Goal: Transaction & Acquisition: Purchase product/service

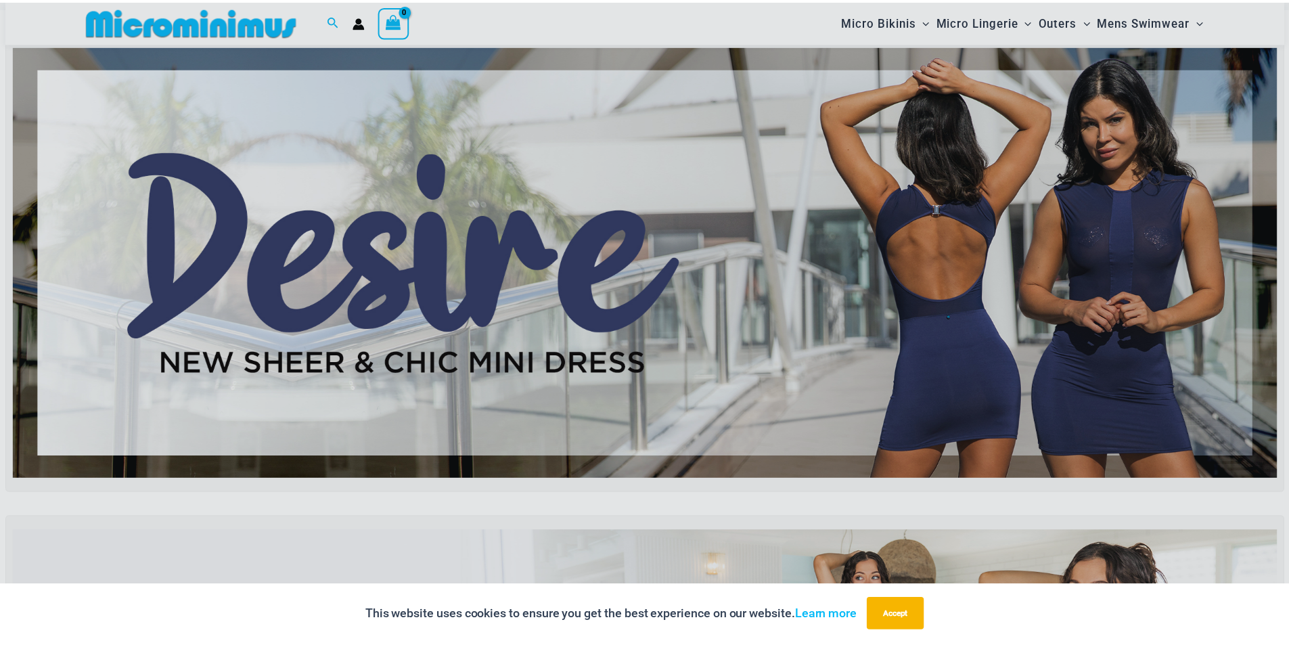
scroll to position [326, 0]
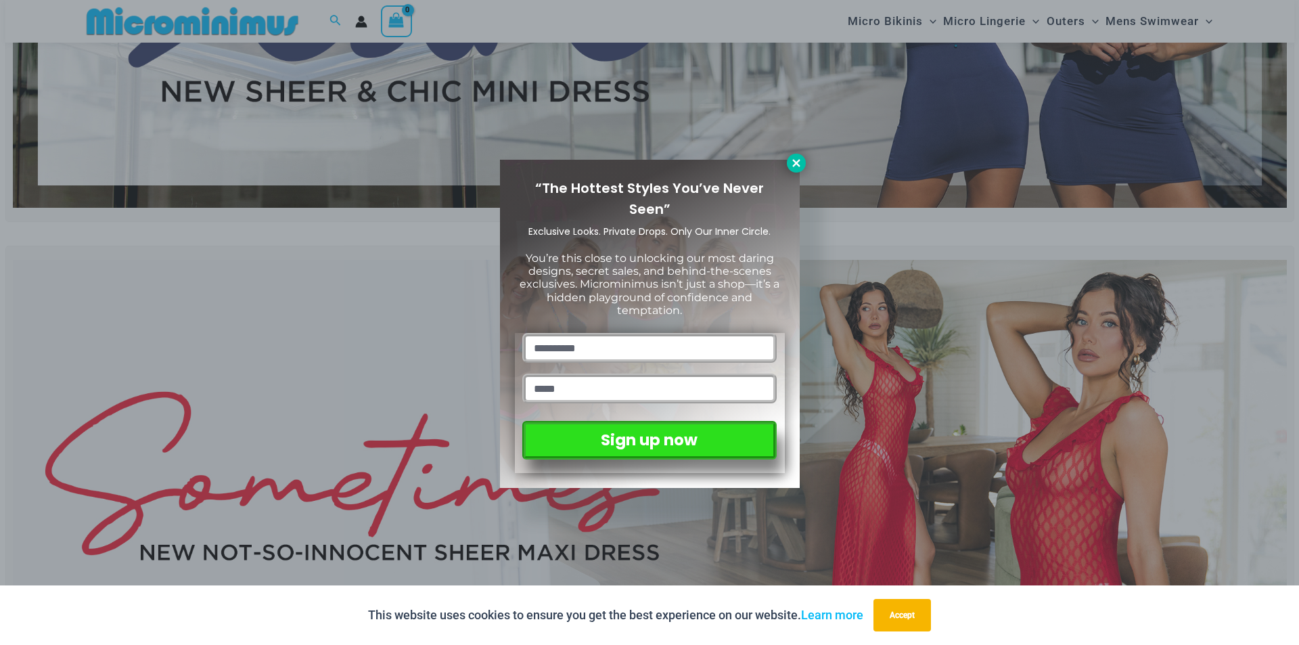
click at [798, 160] on icon at bounding box center [796, 163] width 12 height 12
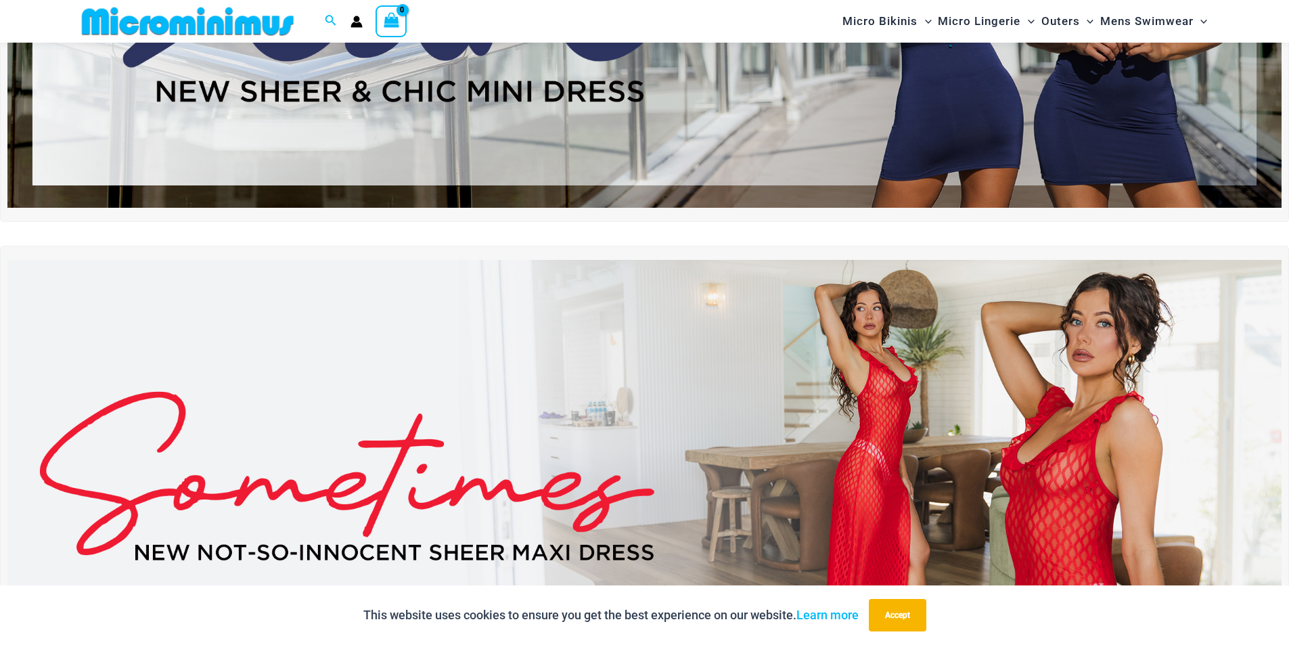
scroll to position [529, 0]
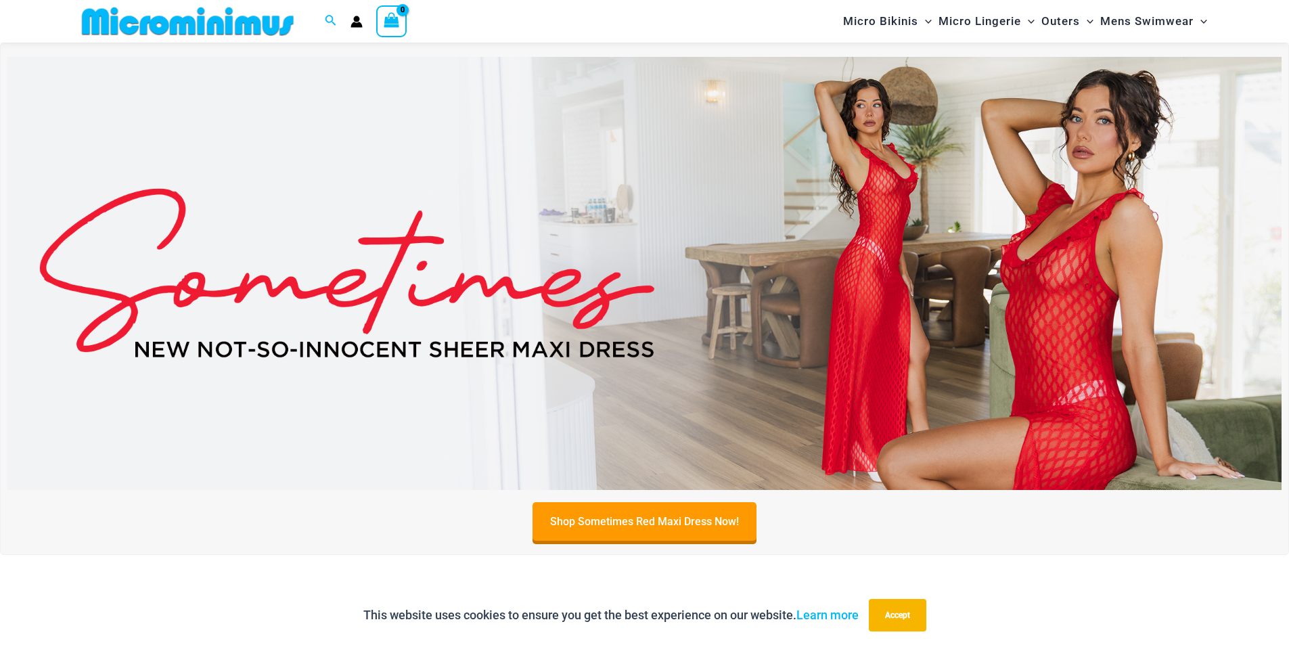
click at [1051, 346] on img at bounding box center [644, 273] width 1274 height 433
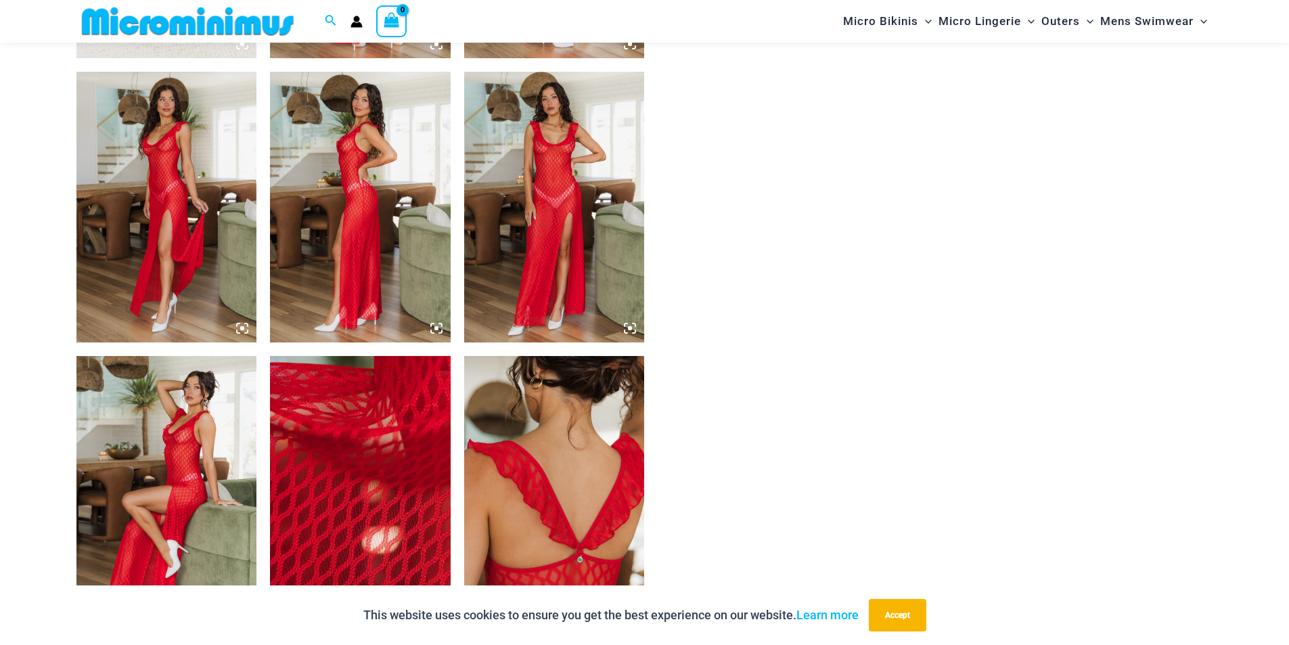
scroll to position [867, 0]
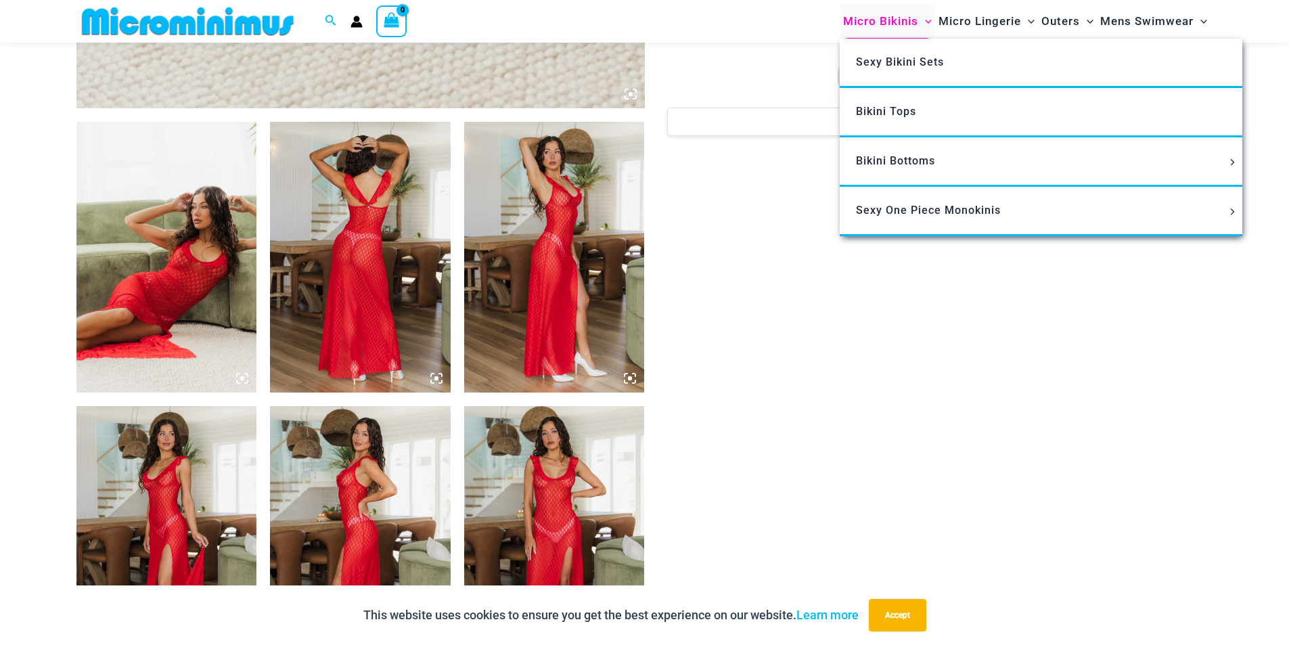
click at [901, 26] on span "Micro Bikinis" at bounding box center [880, 21] width 75 height 35
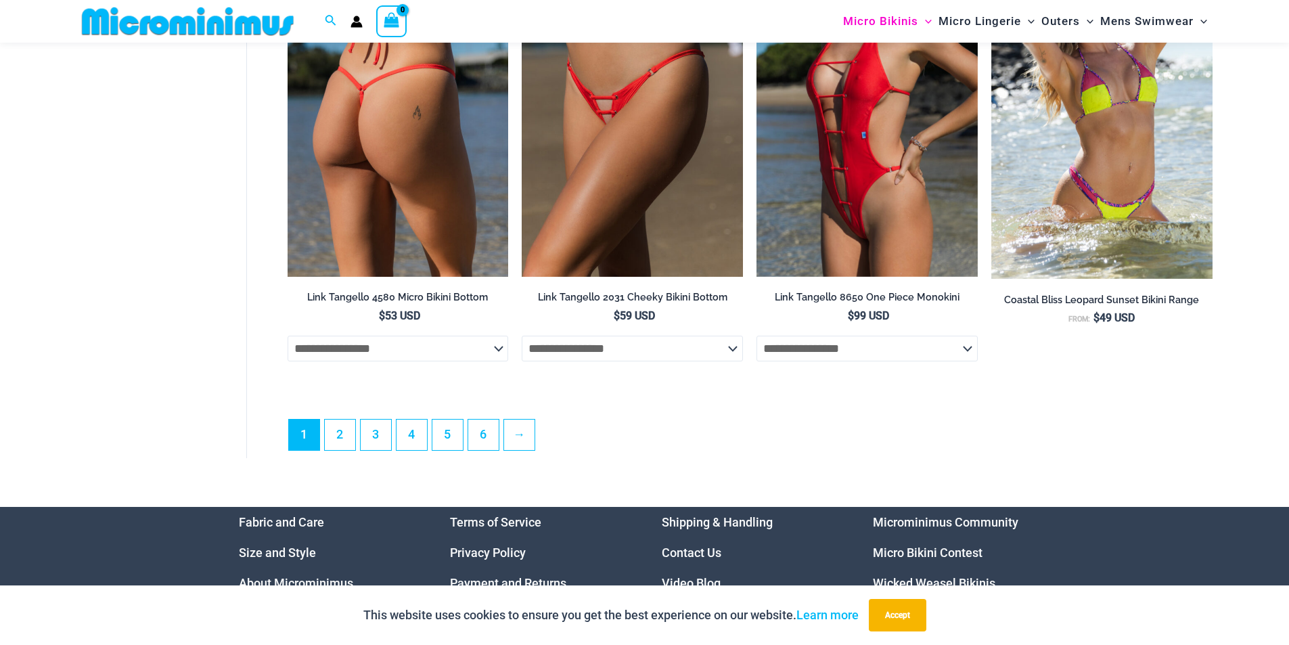
scroll to position [3856, 0]
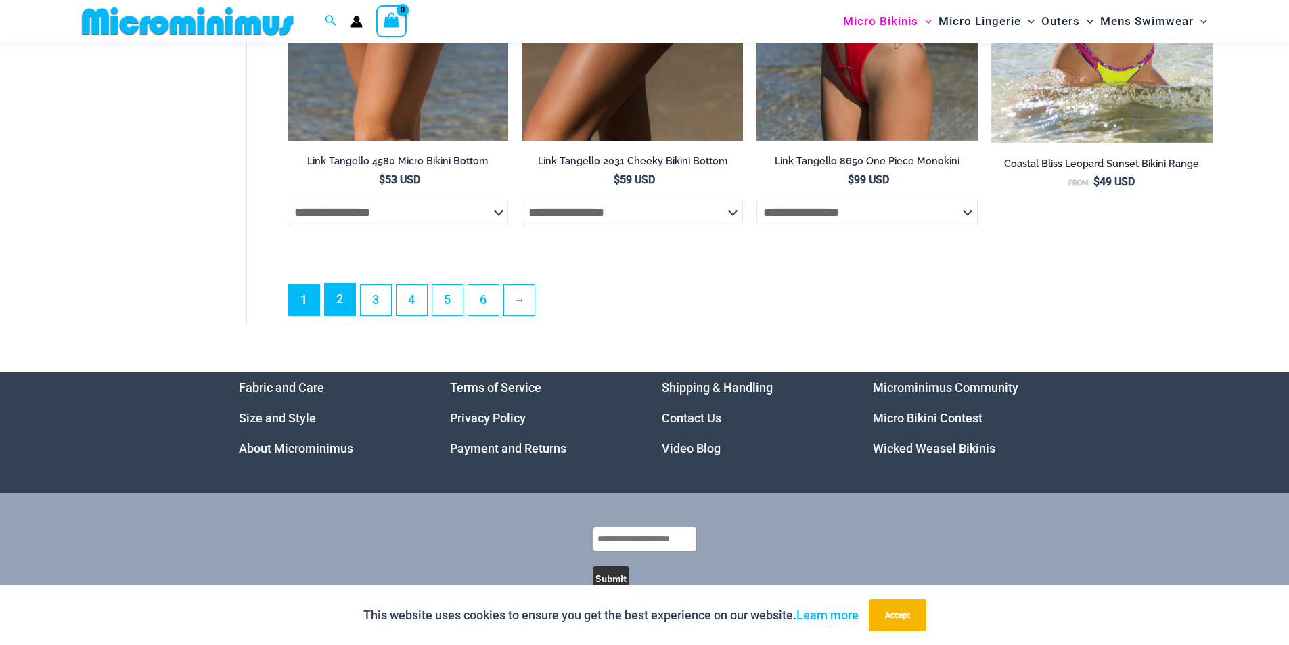
click at [346, 315] on link "2" at bounding box center [340, 299] width 30 height 32
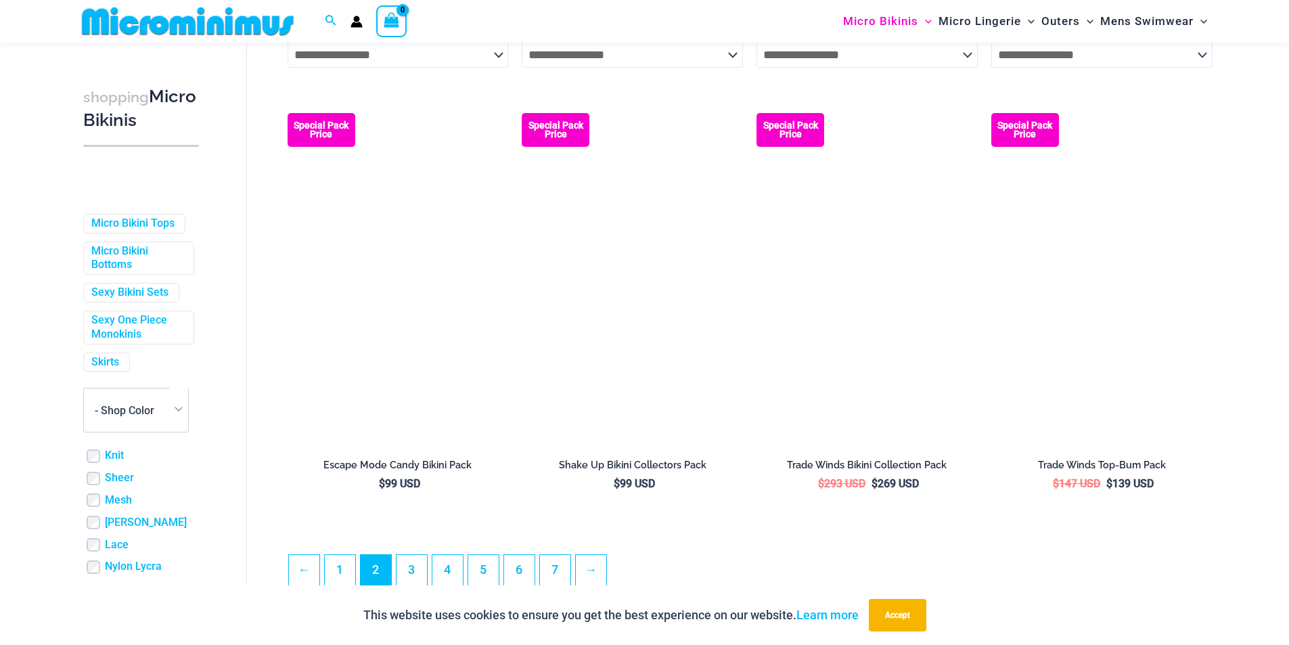
scroll to position [3310, 0]
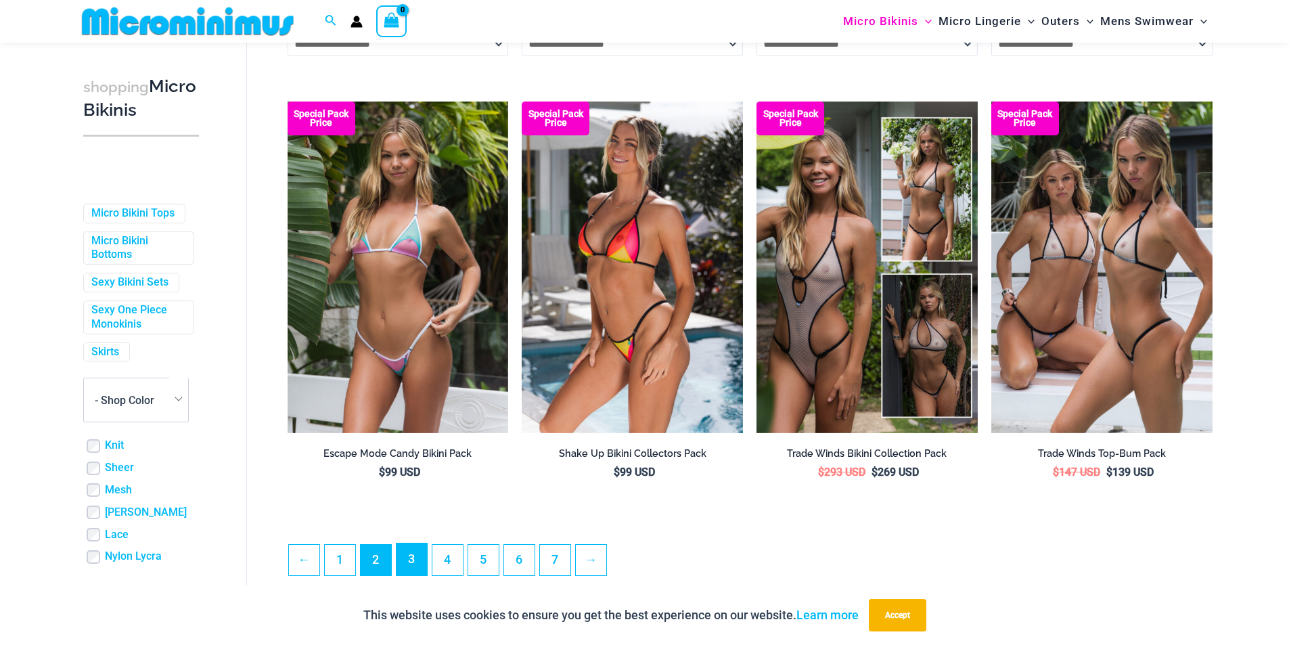
click at [412, 575] on link "3" at bounding box center [411, 559] width 30 height 32
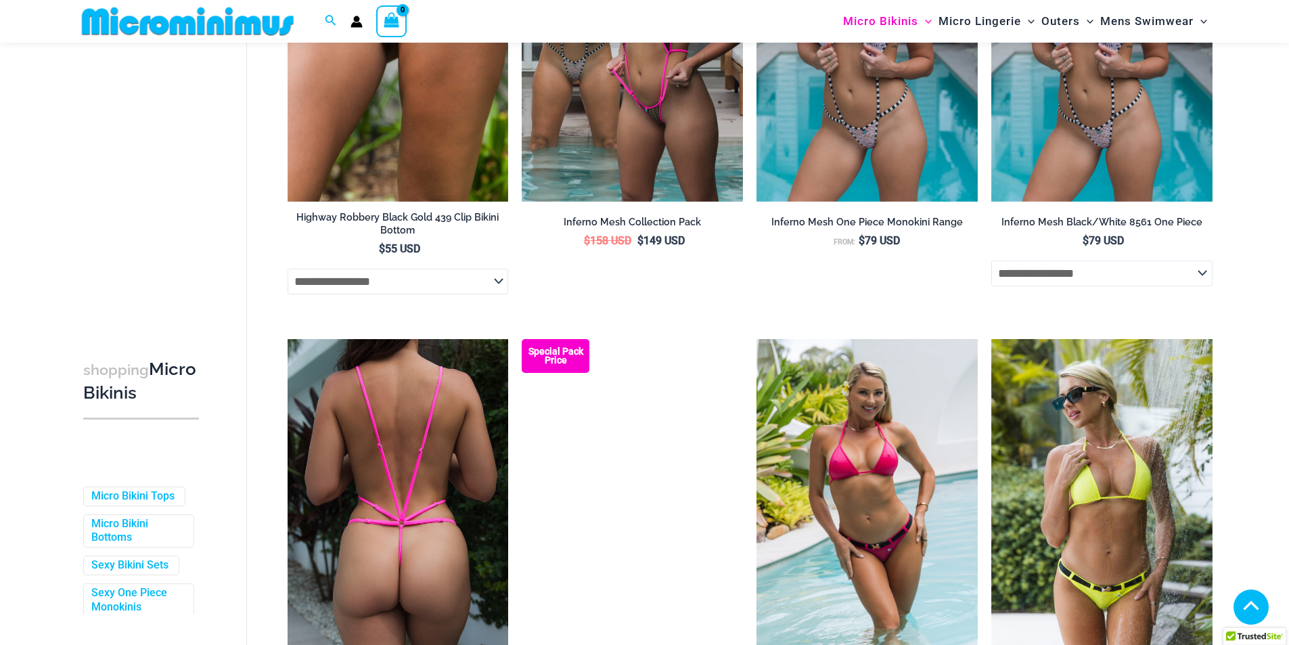
scroll to position [1691, 0]
